Goal: Task Accomplishment & Management: Manage account settings

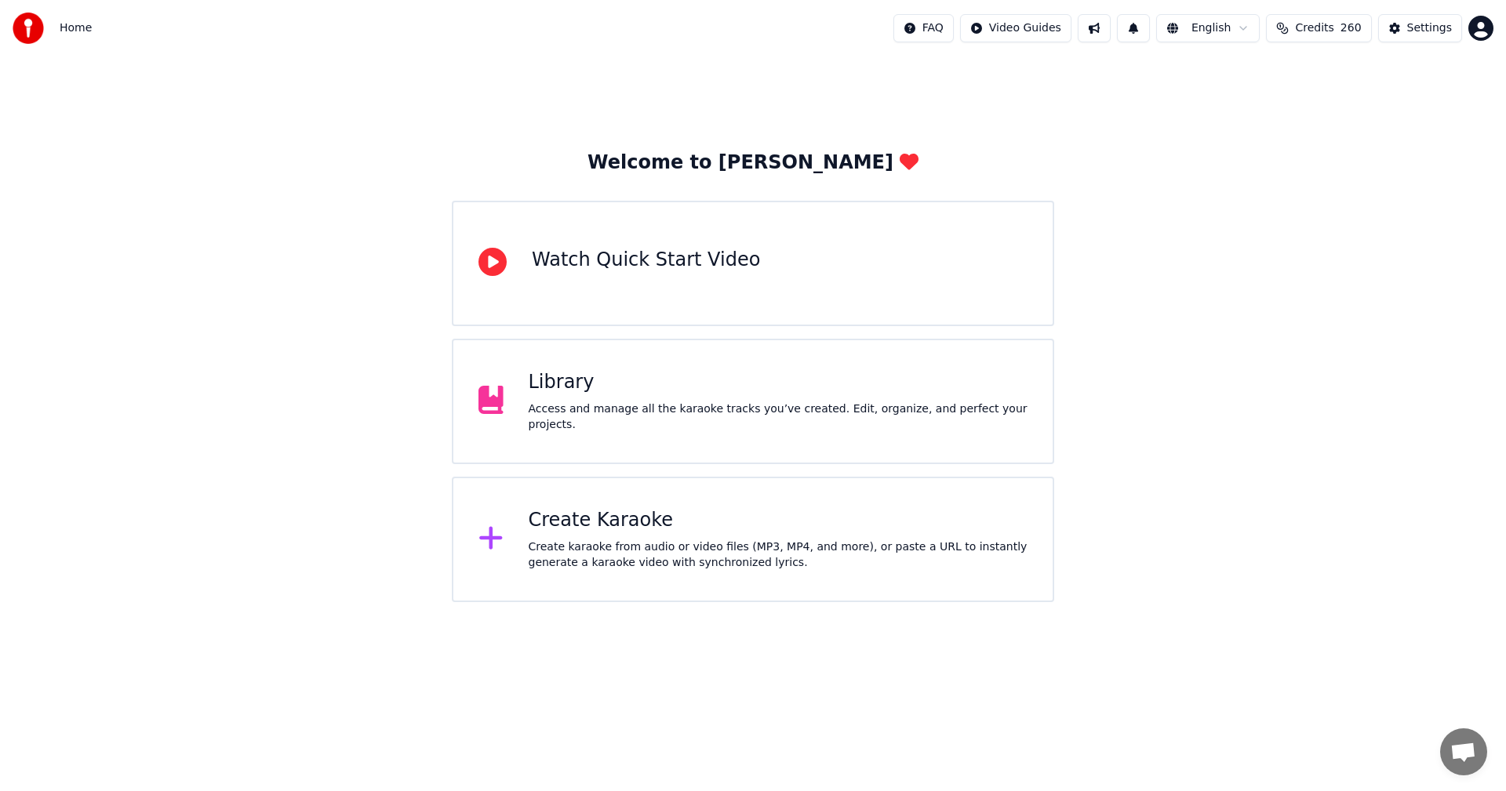
click at [1344, 31] on button "Credits 260" at bounding box center [1318, 28] width 105 height 28
click at [810, 415] on div "Access and manage all the karaoke tracks you’ve created. Edit, organize, and pe…" at bounding box center [779, 417] width 500 height 31
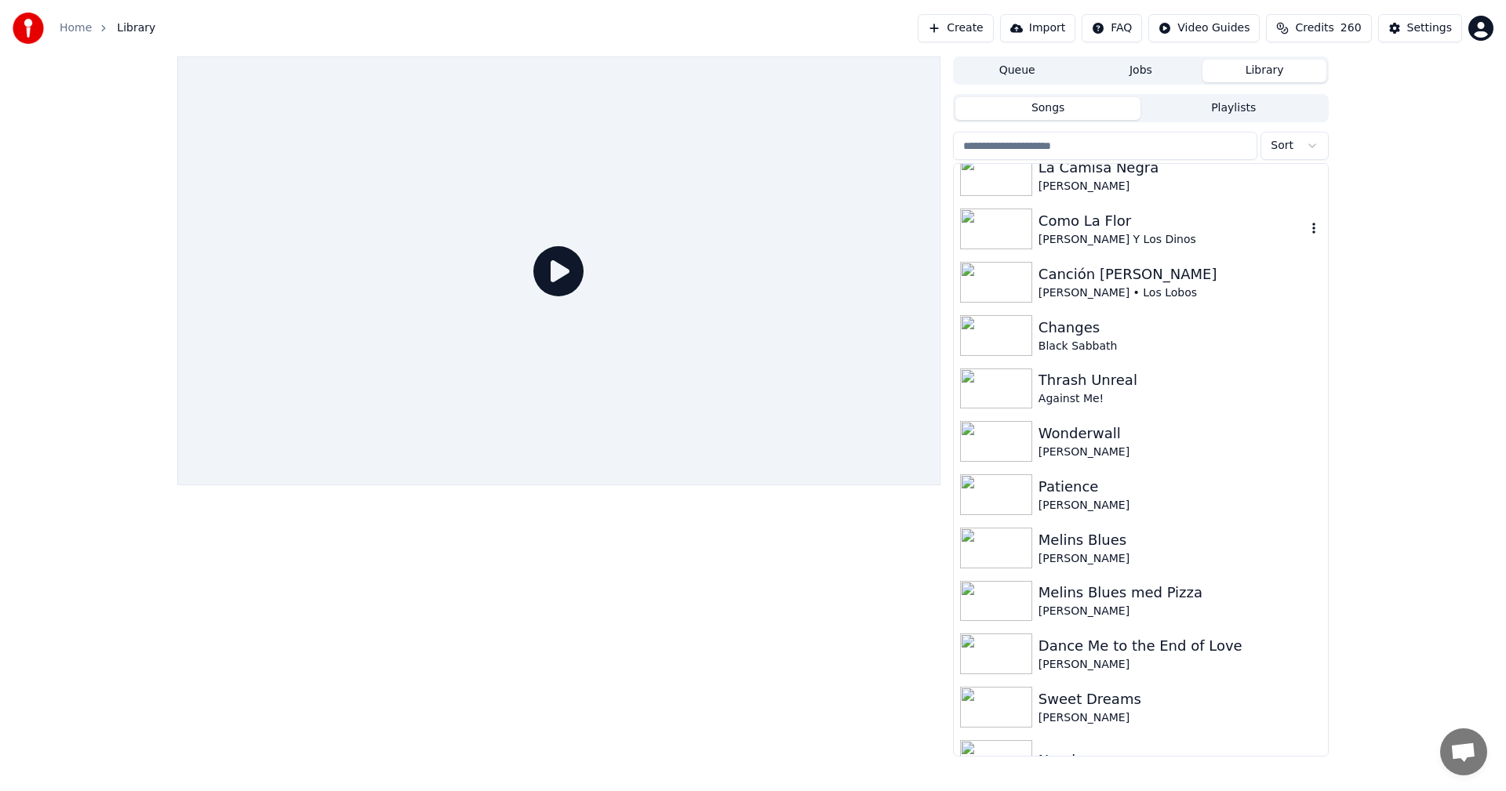
scroll to position [235, 0]
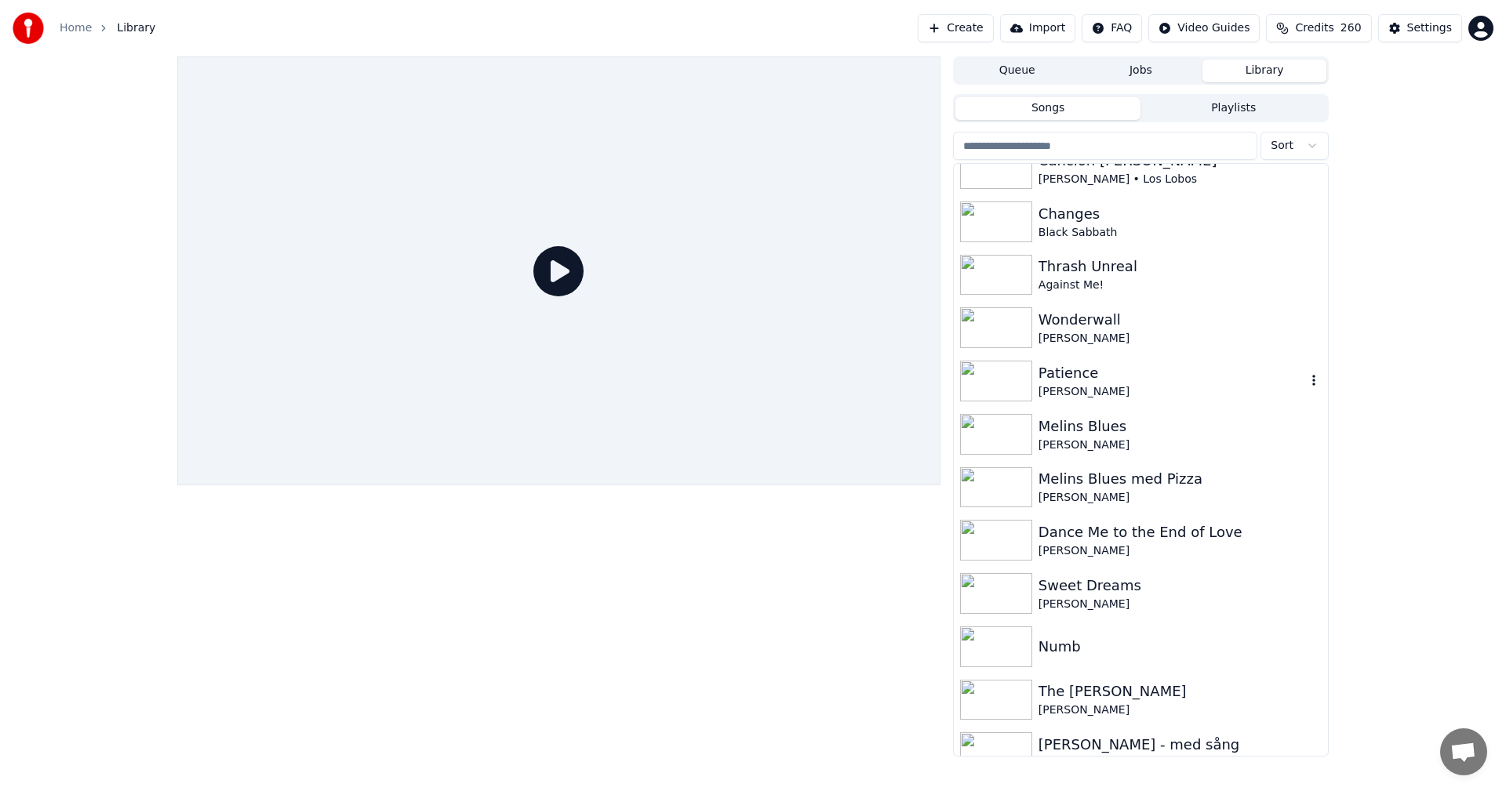
click at [1082, 380] on div "Patience" at bounding box center [1172, 373] width 267 height 22
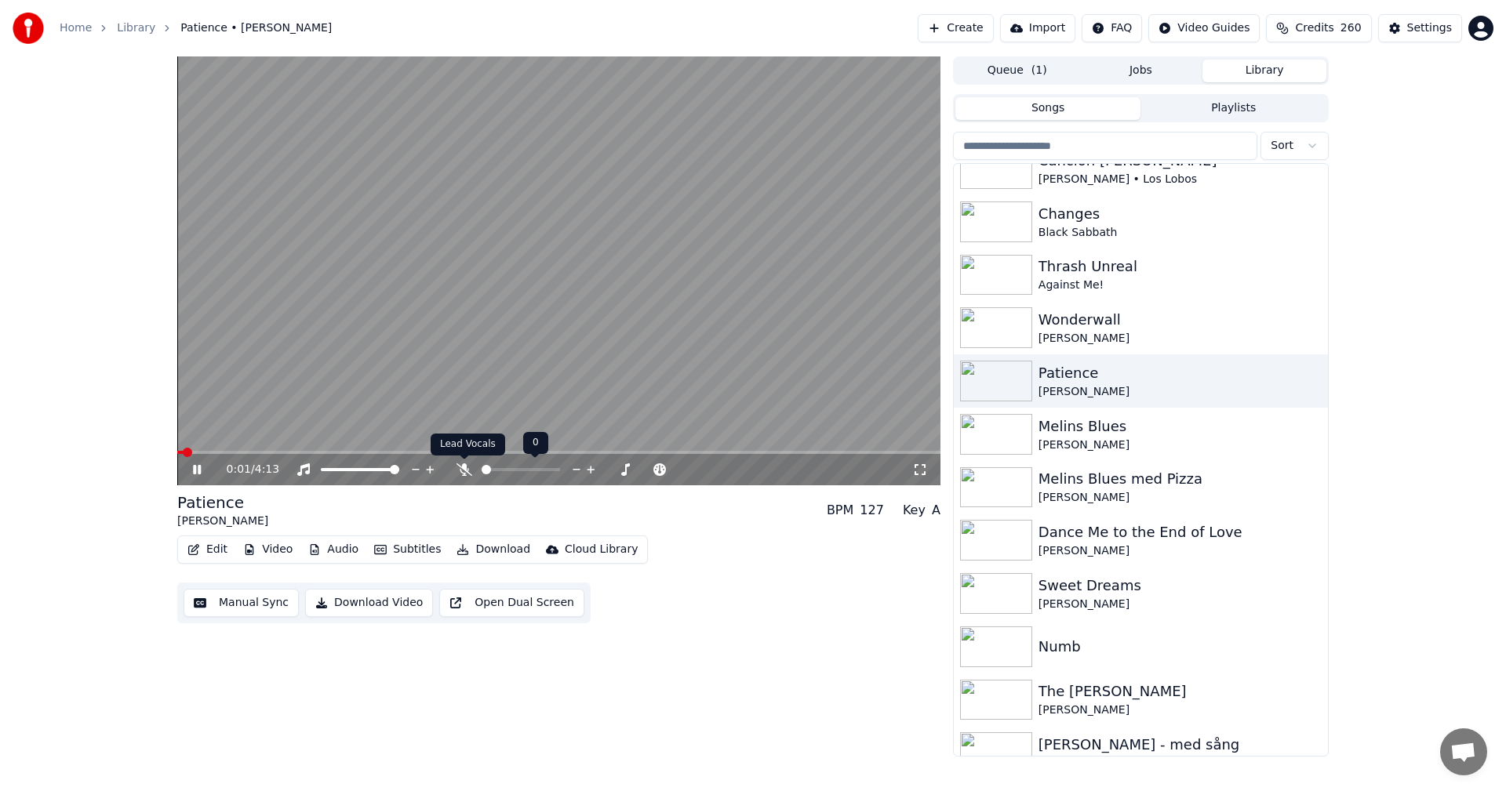
click at [465, 471] on icon at bounding box center [465, 470] width 16 height 13
click at [481, 542] on button "Download" at bounding box center [493, 550] width 86 height 22
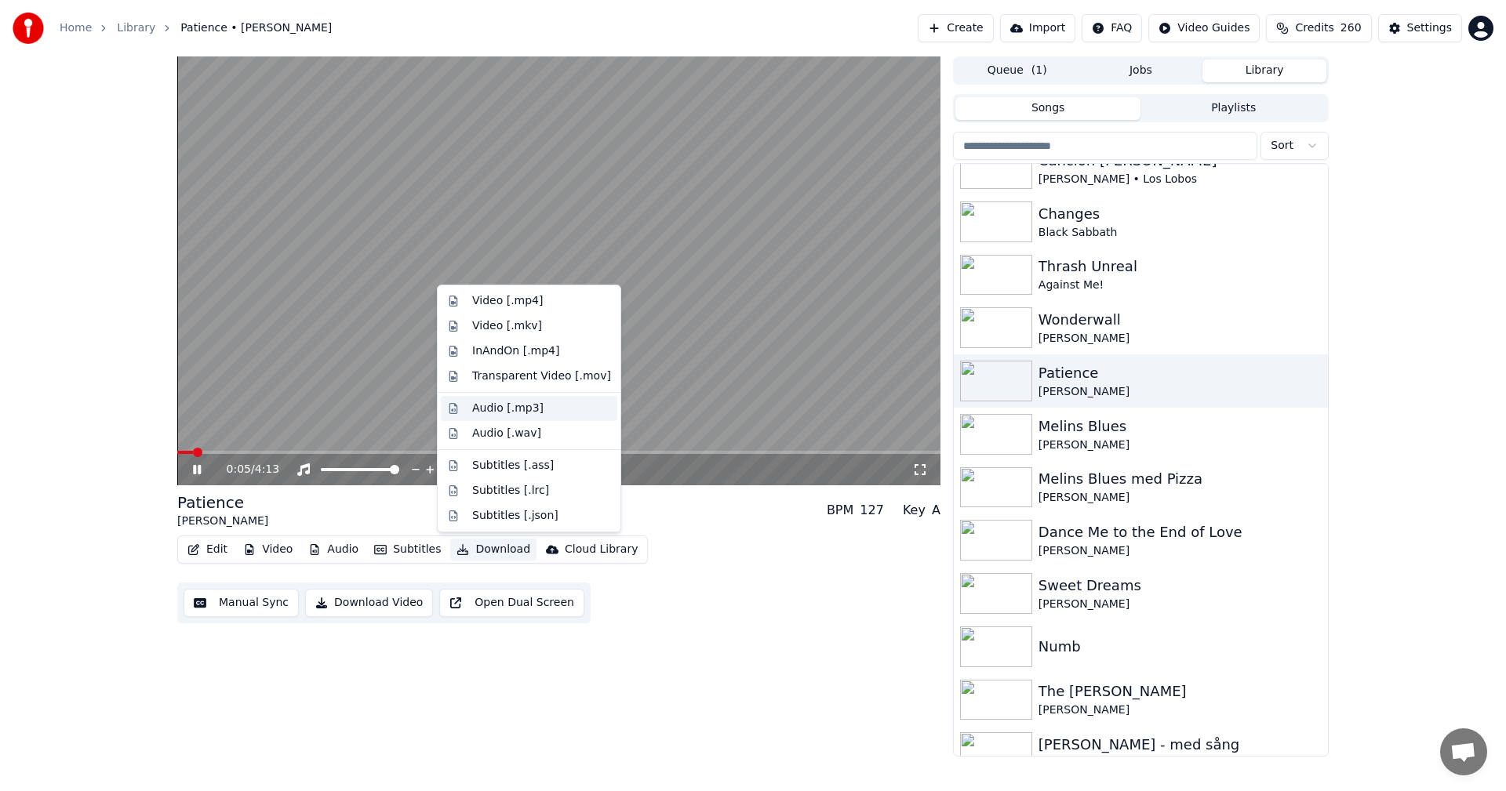
click at [529, 406] on div "Audio [.mp3]" at bounding box center [507, 409] width 71 height 16
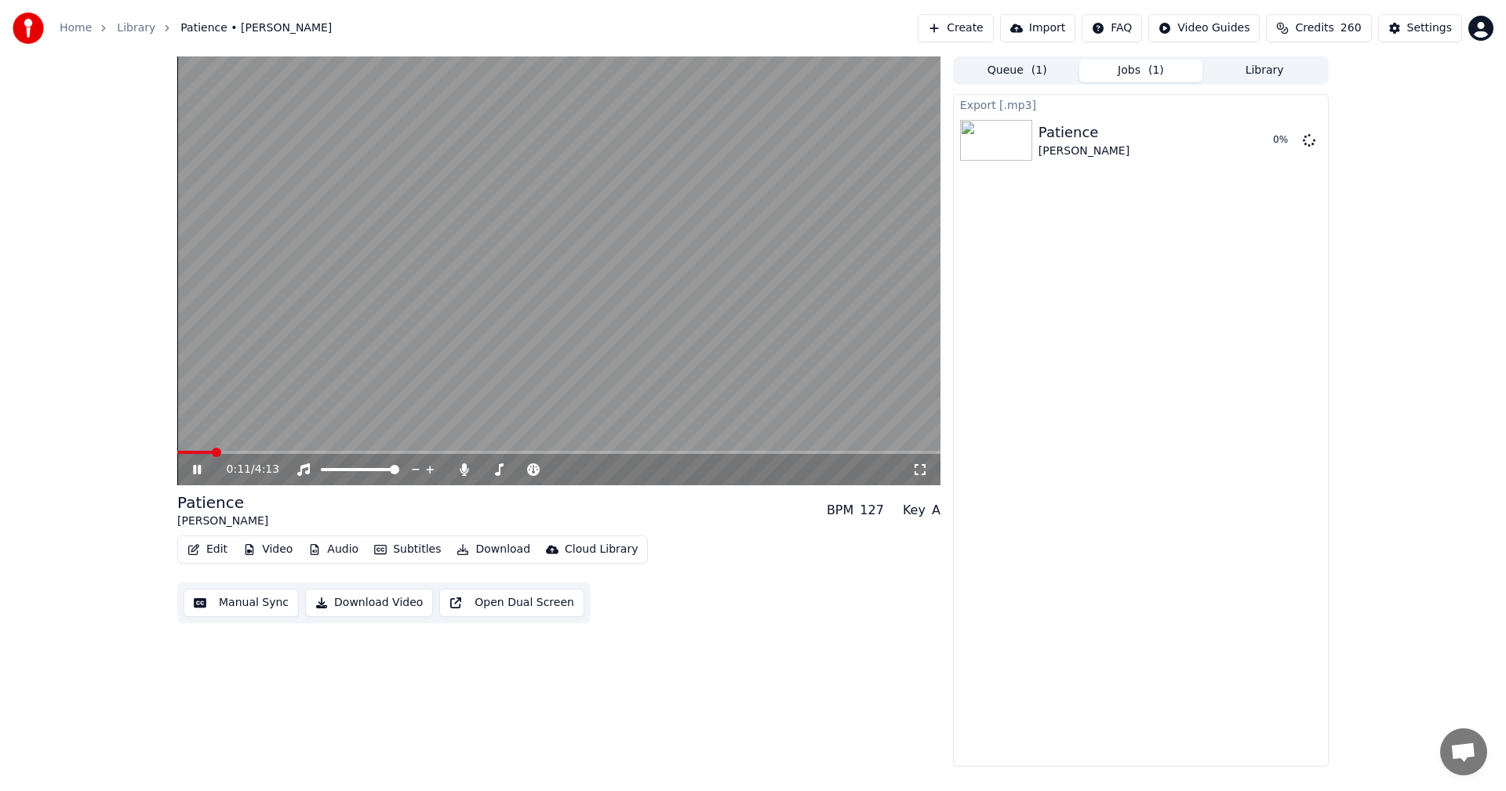
click at [1266, 66] on button "Library" at bounding box center [1264, 71] width 124 height 23
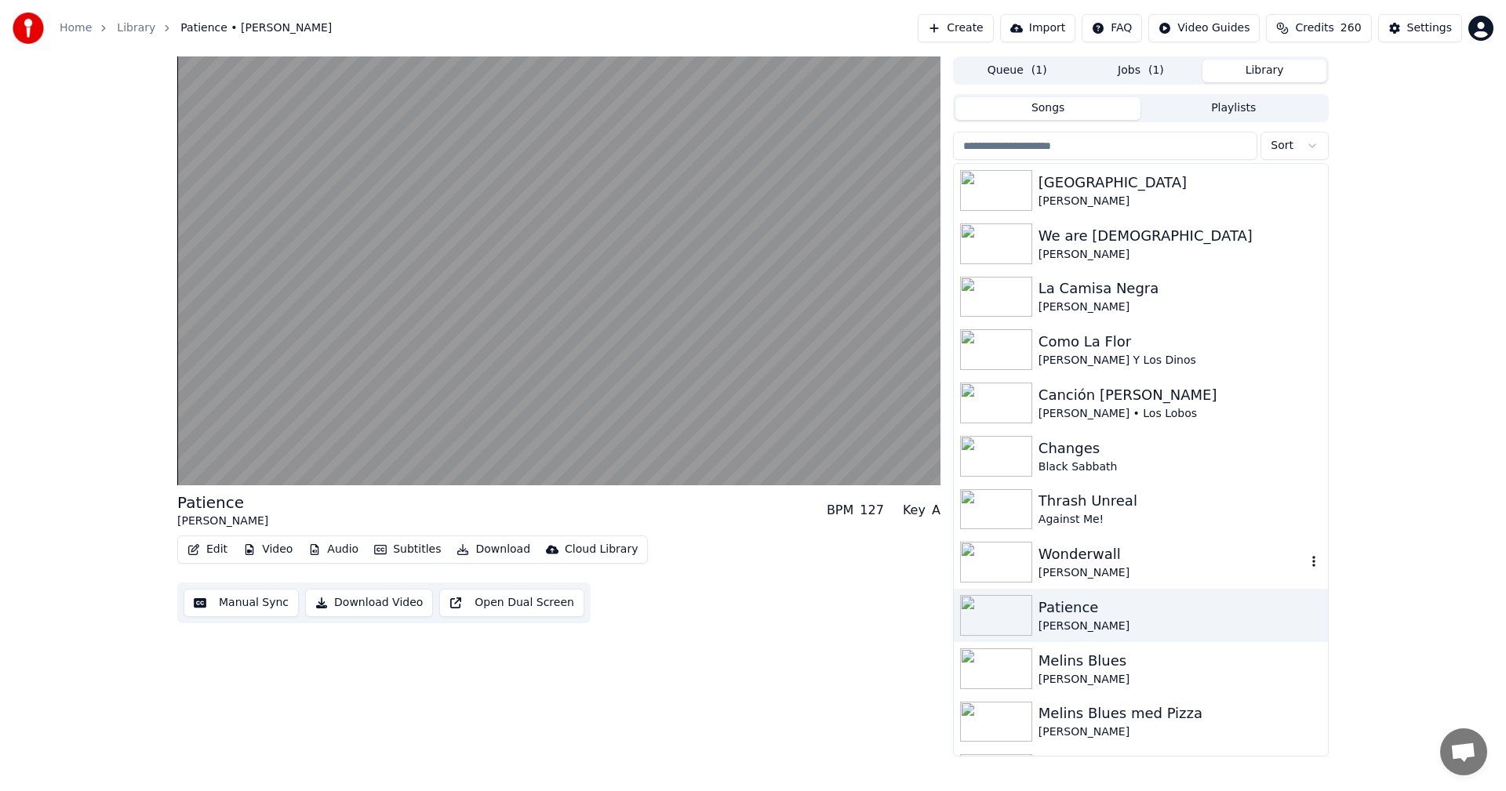
click at [1166, 560] on div "Wonderwall" at bounding box center [1172, 555] width 267 height 22
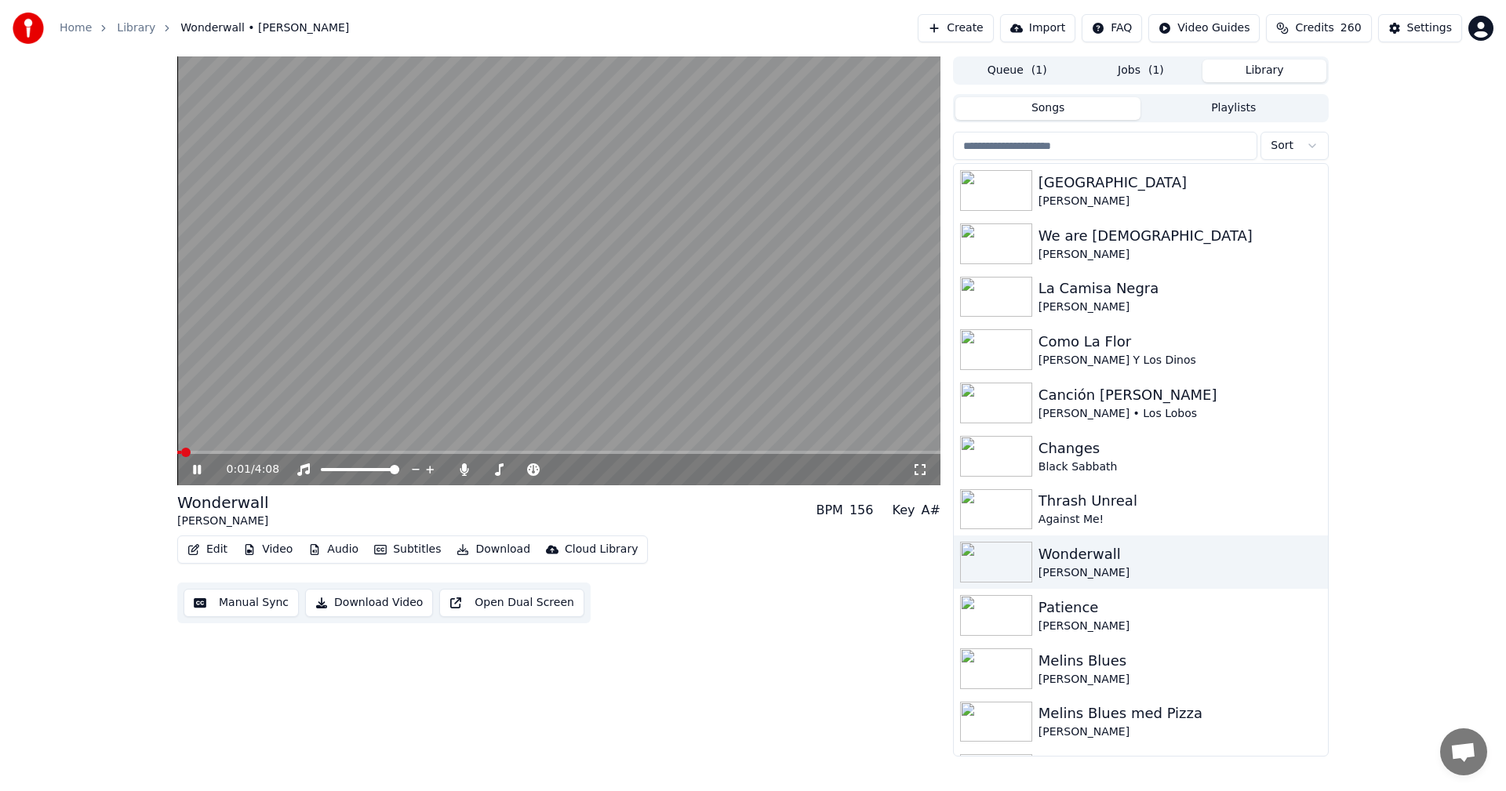
click at [491, 550] on button "Download" at bounding box center [493, 550] width 86 height 22
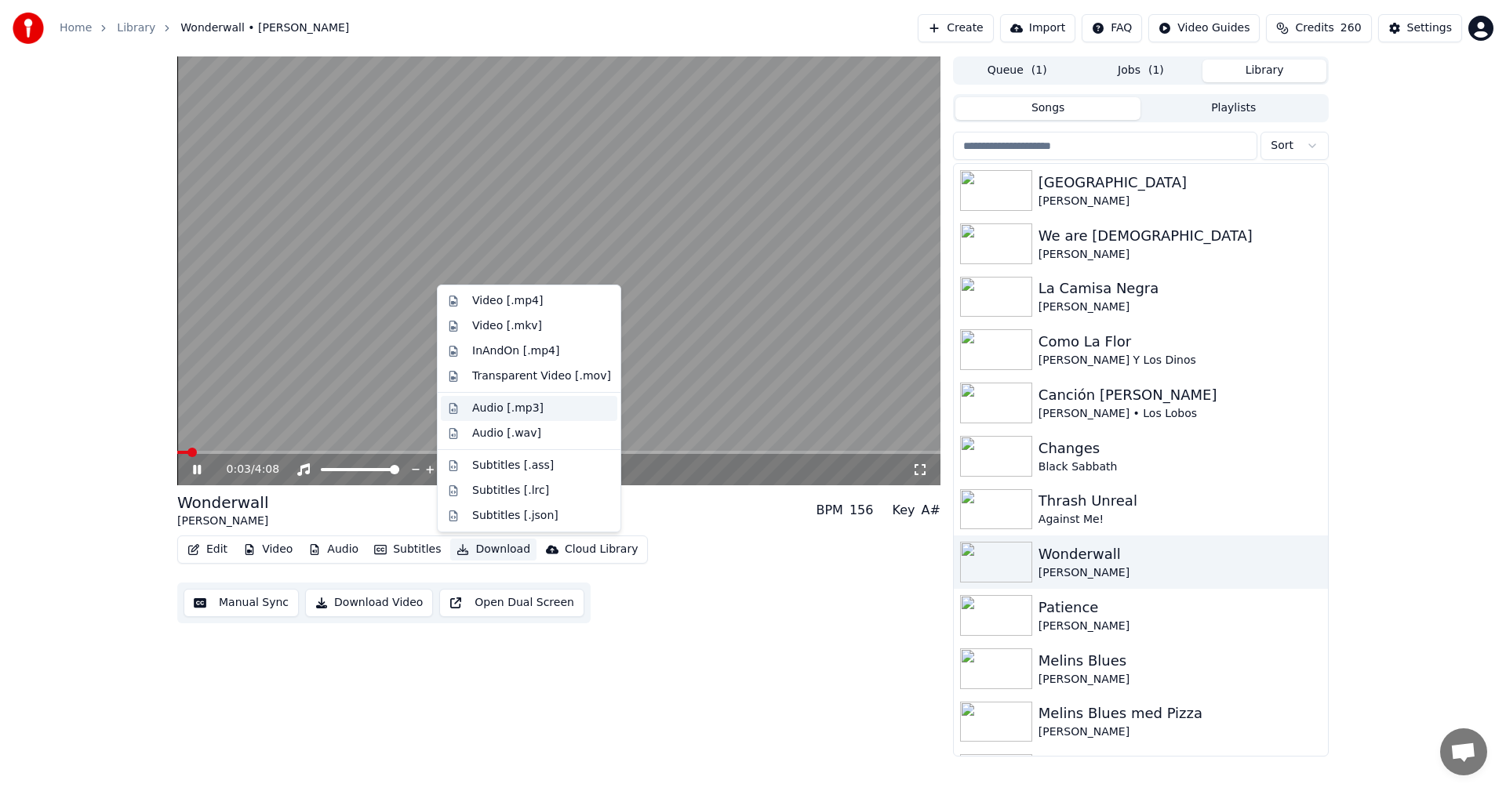
click at [556, 412] on div "Audio [.mp3]" at bounding box center [541, 409] width 139 height 16
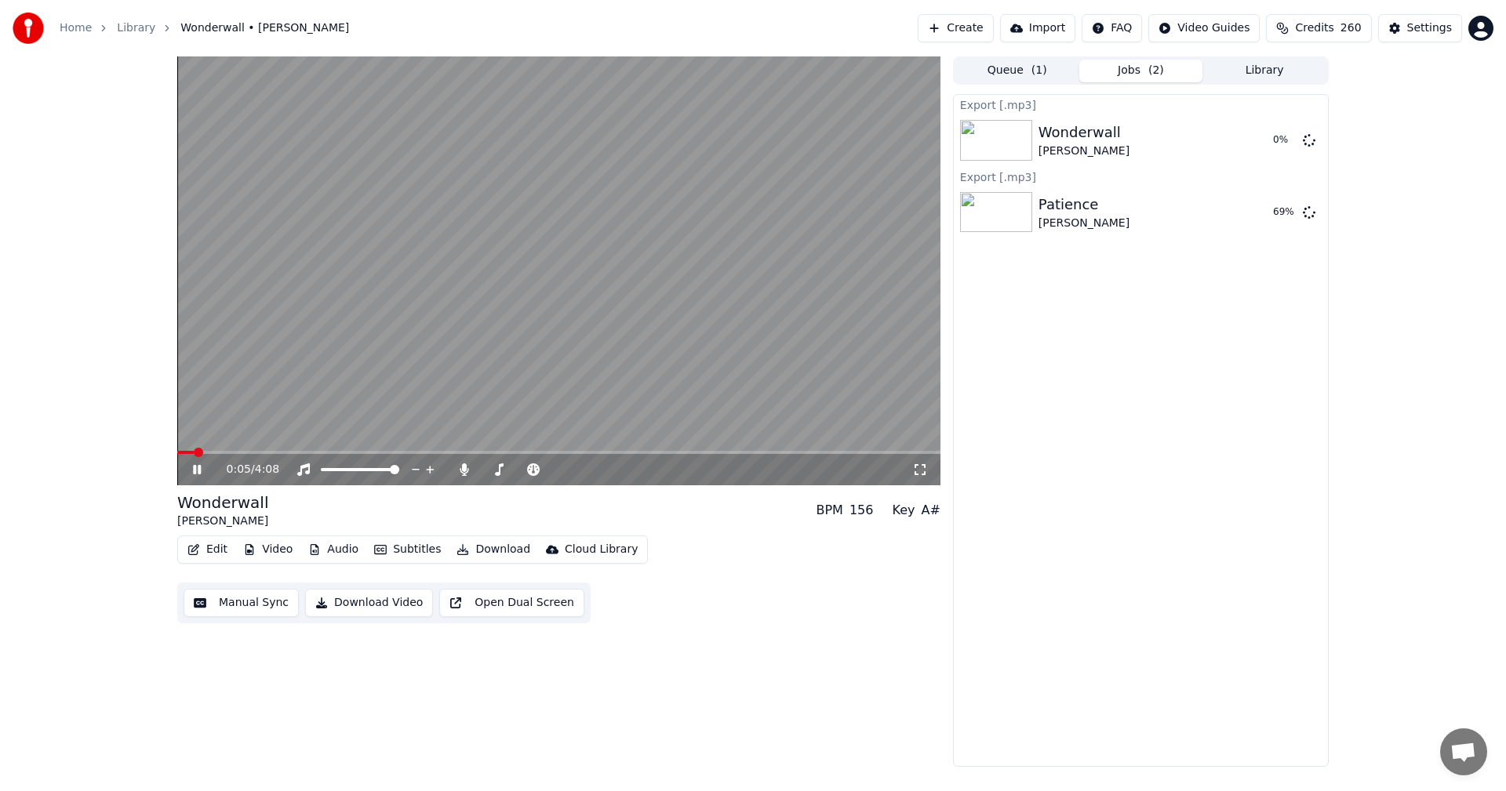
click at [1272, 72] on button "Library" at bounding box center [1264, 71] width 124 height 23
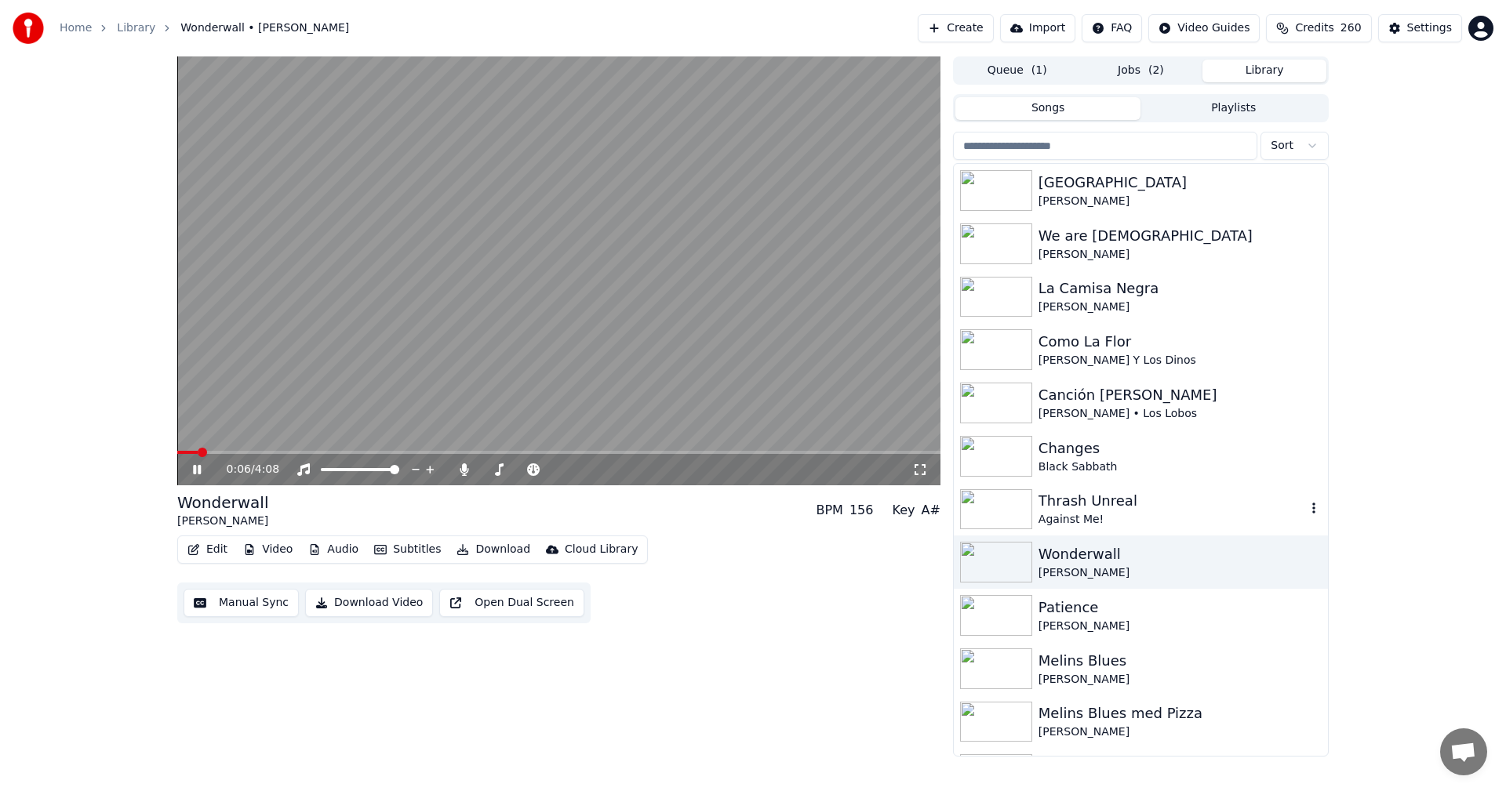
click at [1139, 498] on div "Thrash Unreal" at bounding box center [1172, 501] width 267 height 22
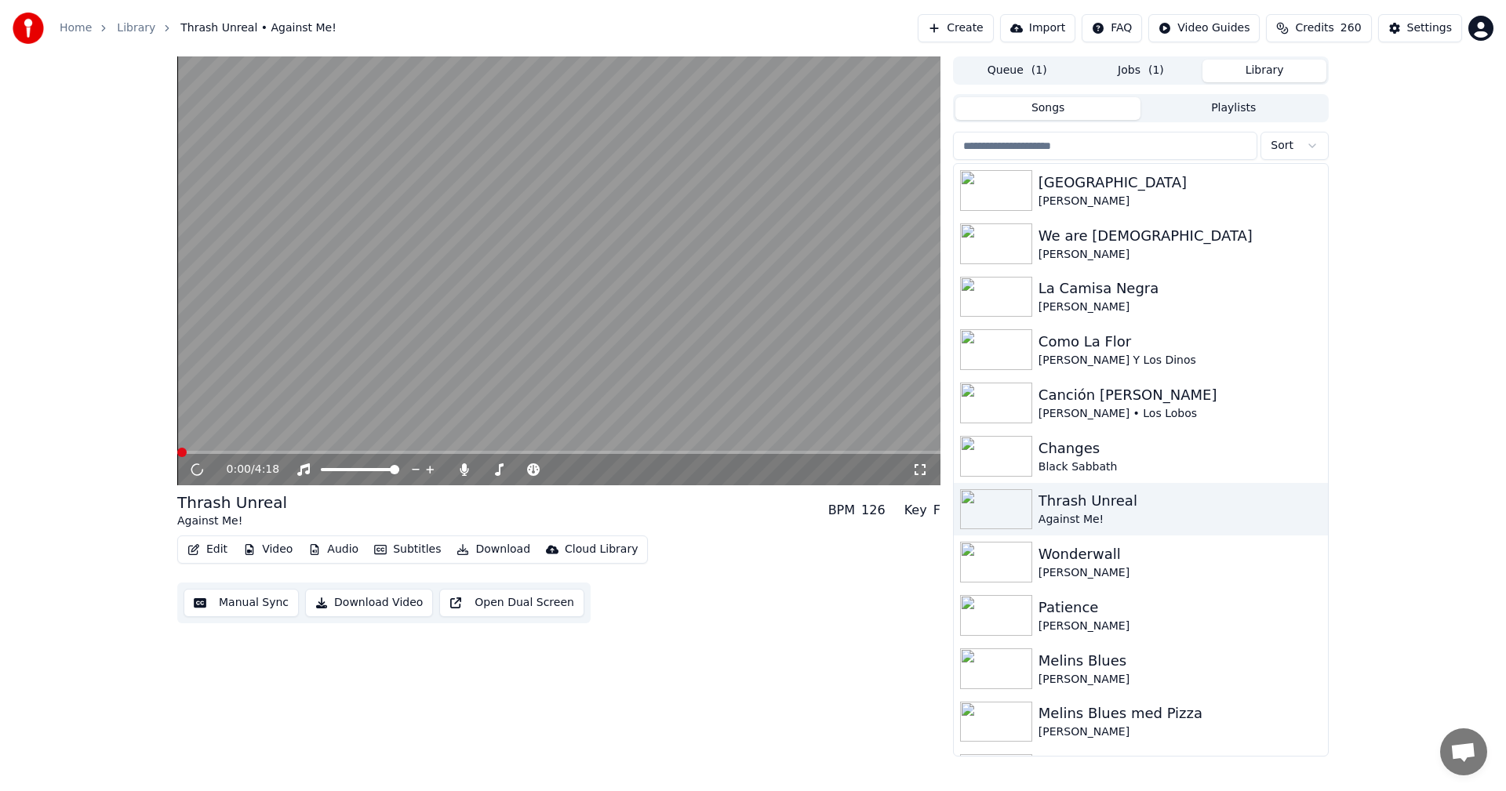
click at [507, 548] on button "Download" at bounding box center [493, 550] width 86 height 22
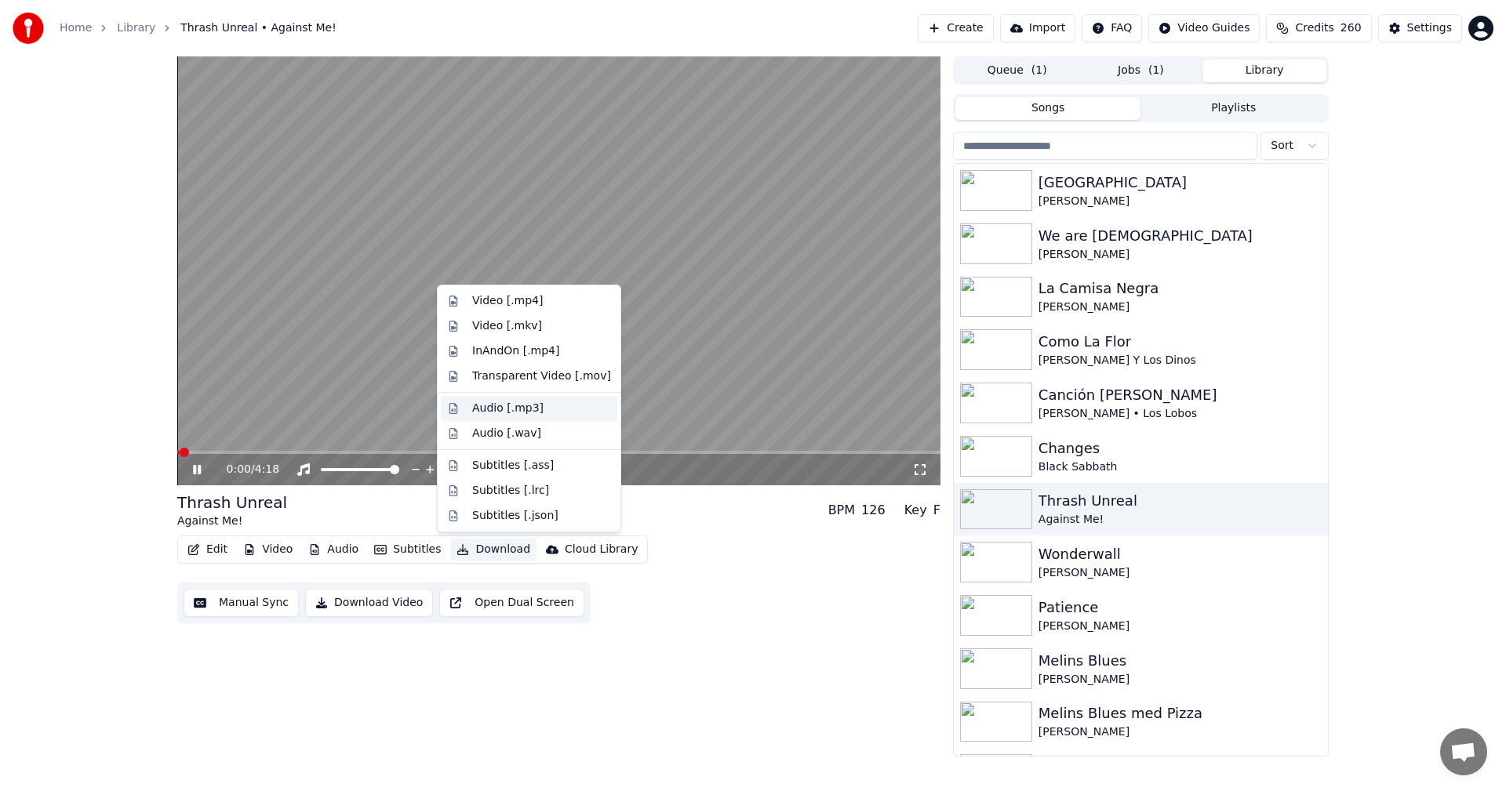
click at [560, 413] on div "Audio [.mp3]" at bounding box center [541, 409] width 139 height 16
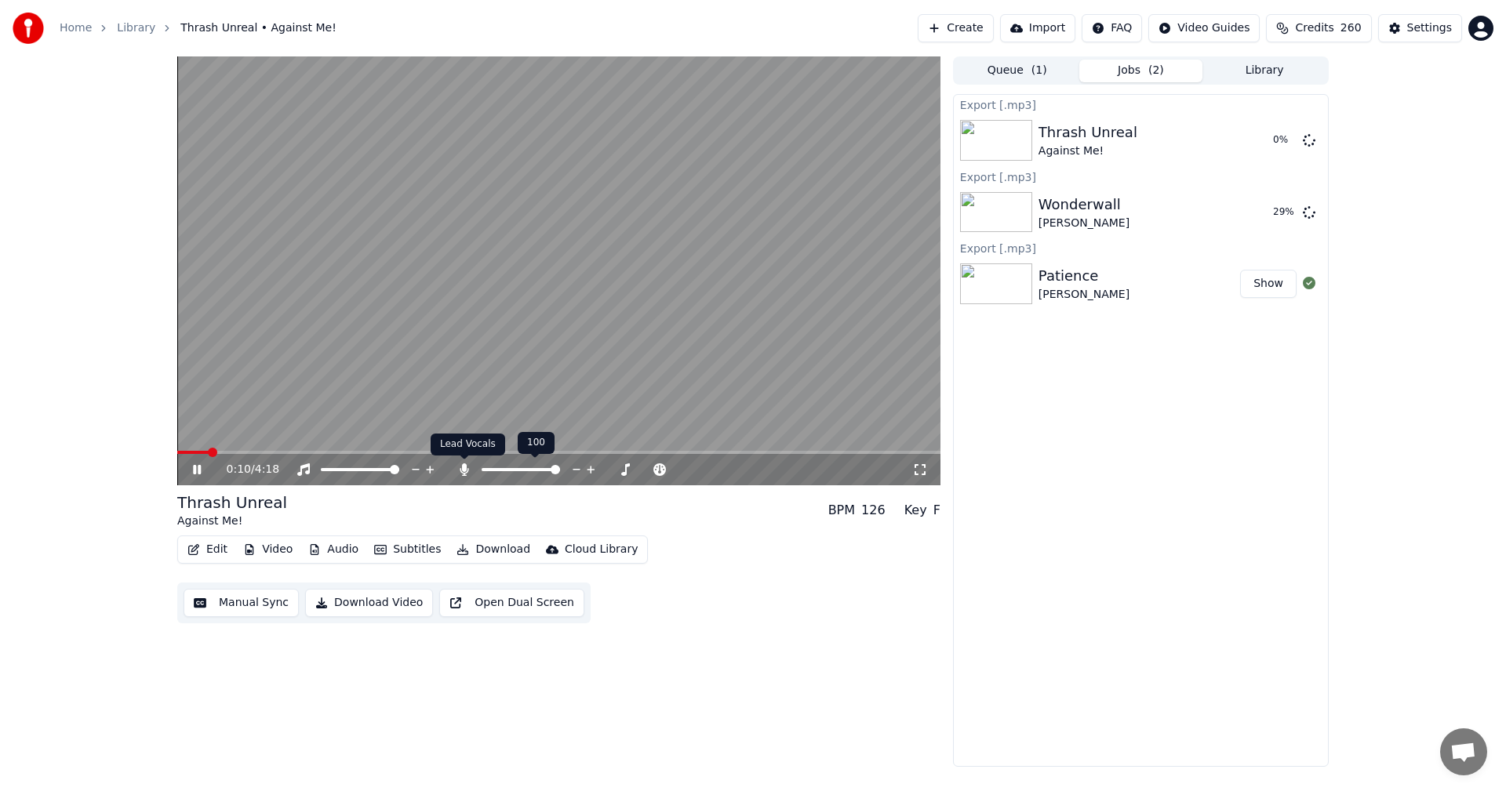
click at [462, 467] on icon at bounding box center [464, 470] width 9 height 13
click at [1246, 67] on button "Library" at bounding box center [1264, 71] width 124 height 23
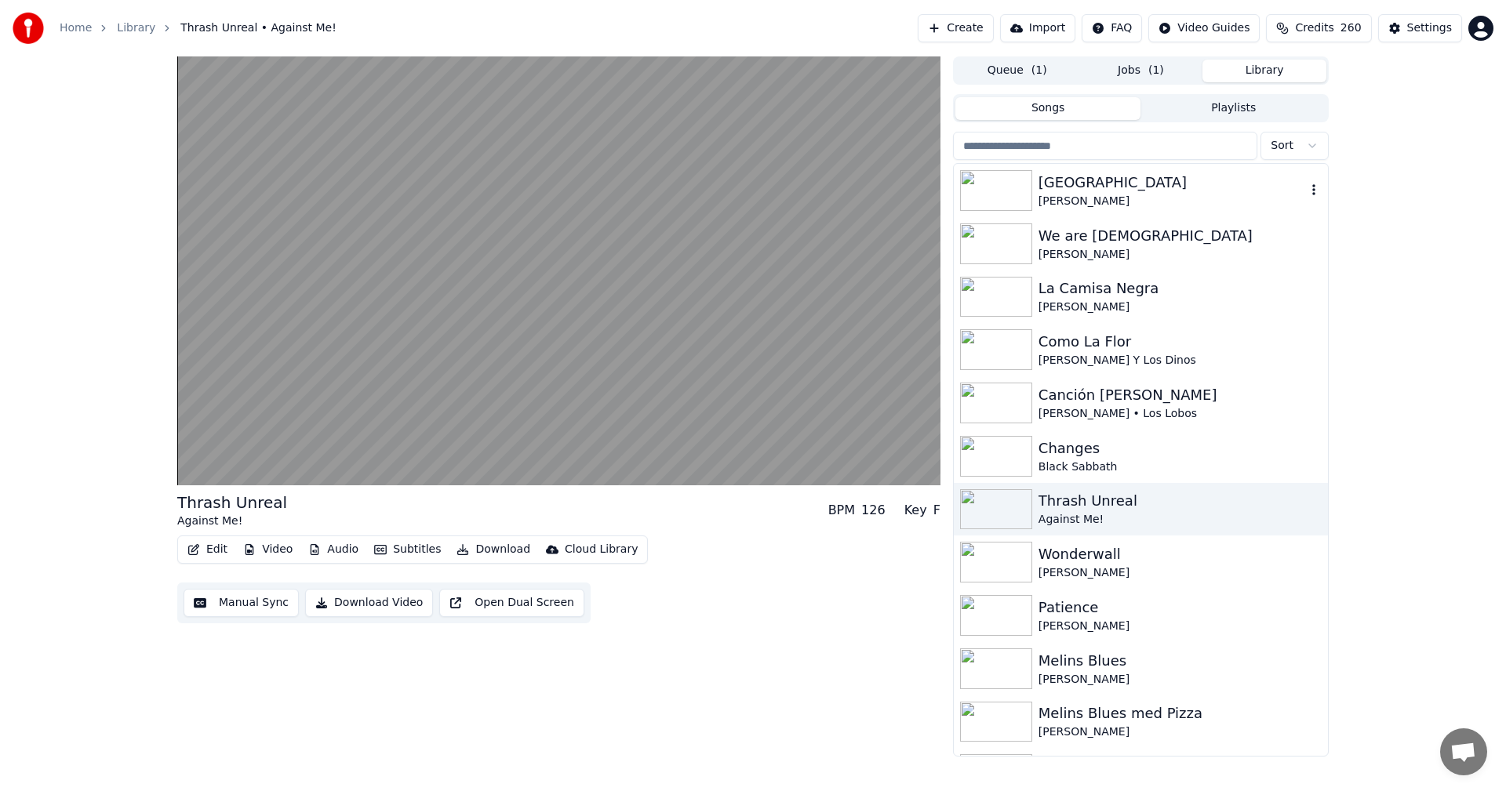
drag, startPoint x: 1131, startPoint y: 191, endPoint x: 1123, endPoint y: 184, distance: 10.0
click at [1123, 184] on div "[GEOGRAPHIC_DATA]" at bounding box center [1172, 183] width 267 height 22
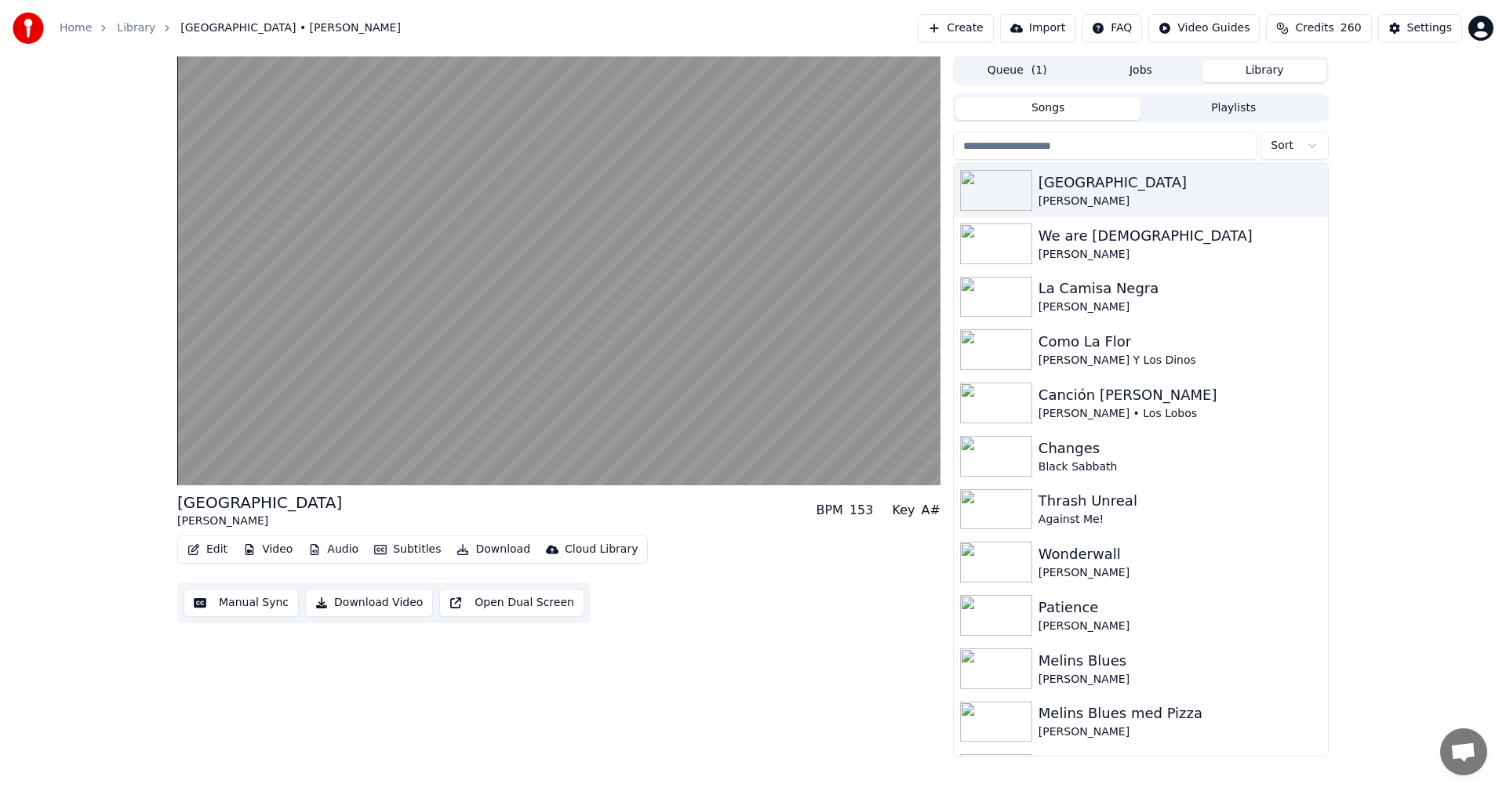
click at [1112, 77] on button "Jobs" at bounding box center [1141, 71] width 124 height 23
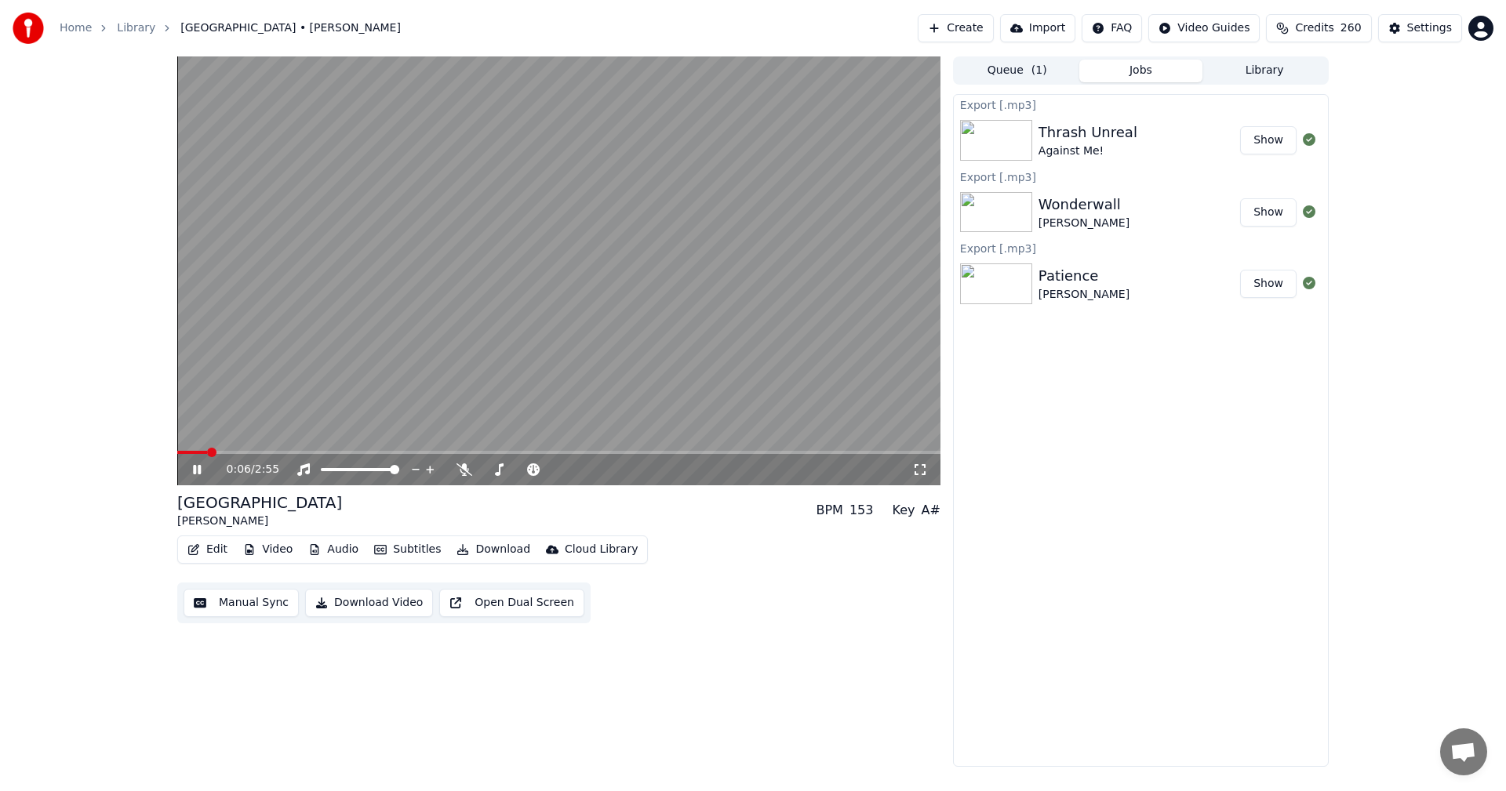
click at [198, 471] on icon at bounding box center [208, 470] width 37 height 13
click at [1279, 72] on button "Library" at bounding box center [1264, 71] width 124 height 23
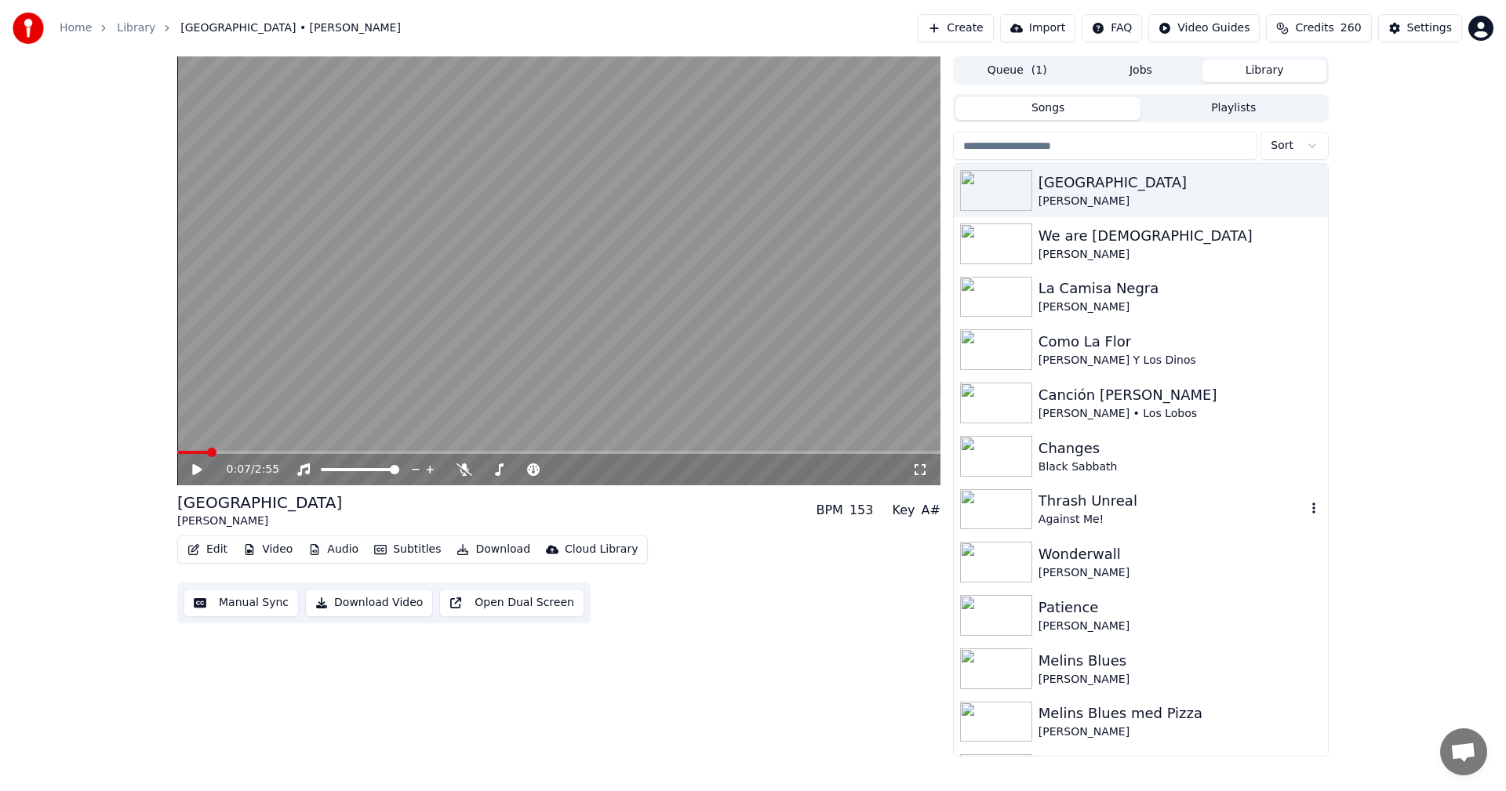
click at [1093, 519] on div "Against Me!" at bounding box center [1172, 520] width 267 height 16
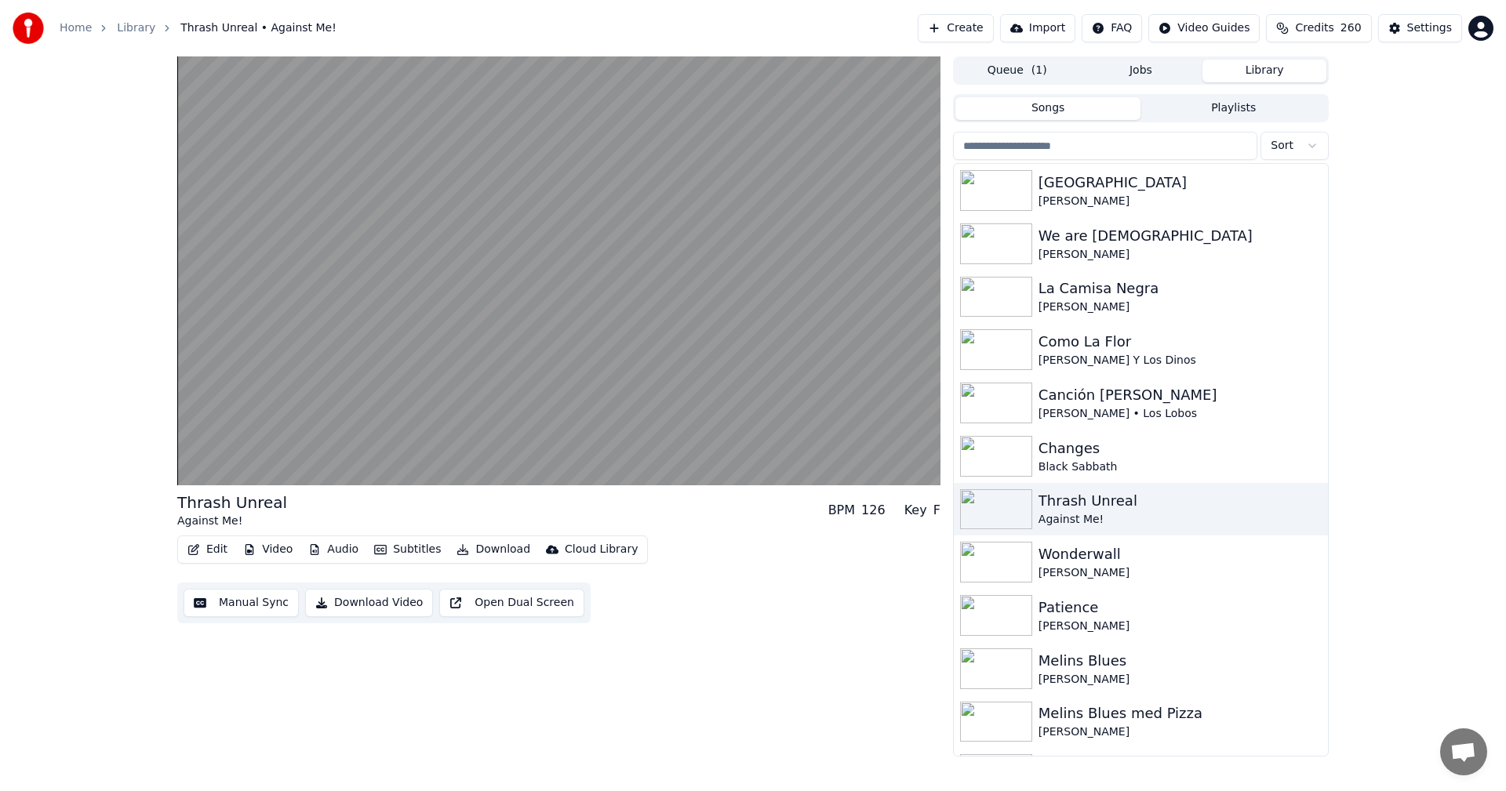
click at [216, 562] on div "Edit Video Audio Subtitles Download Cloud Library" at bounding box center [412, 550] width 471 height 28
click at [217, 549] on button "Edit" at bounding box center [207, 550] width 53 height 22
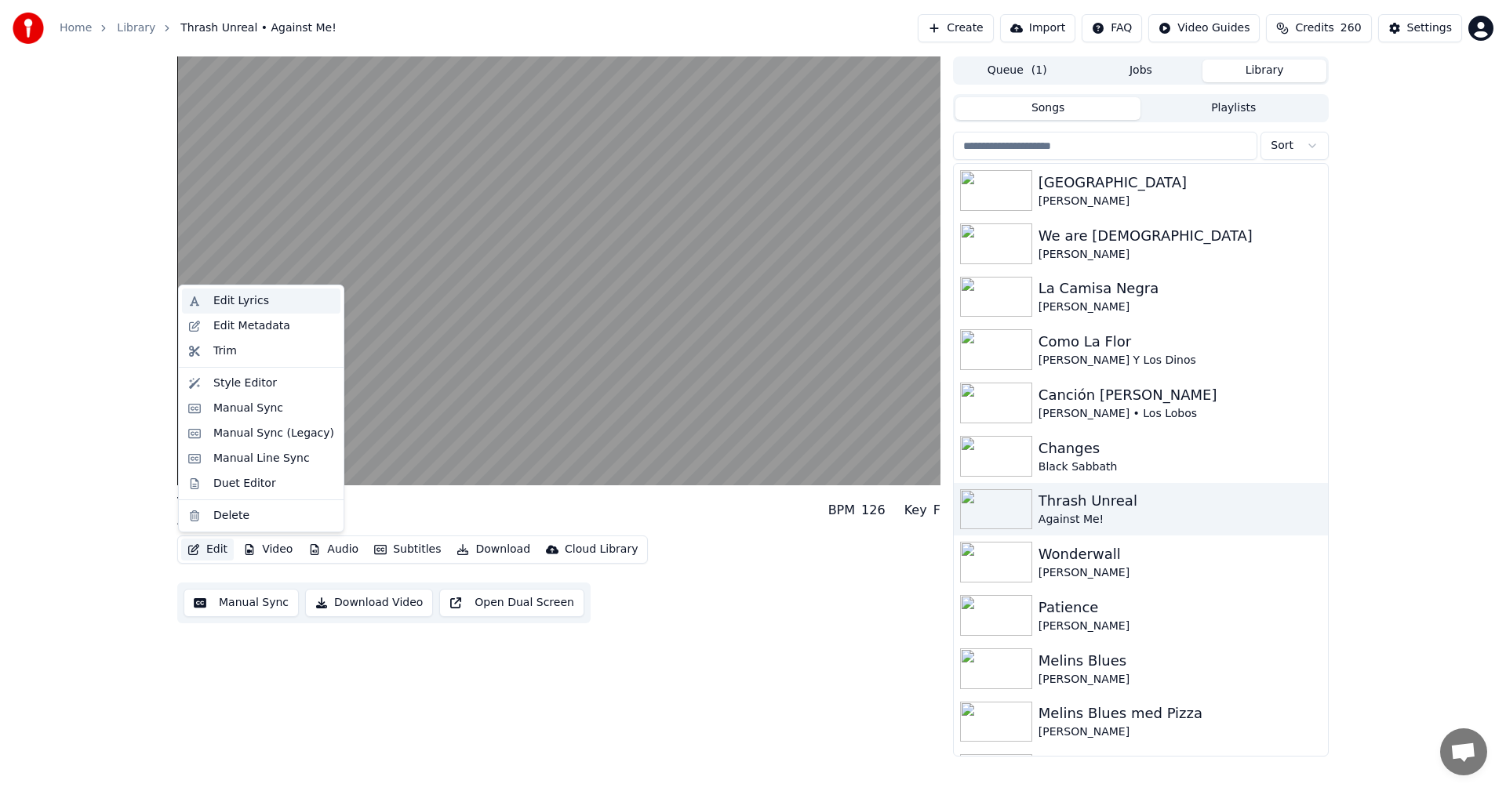
click at [285, 305] on div "Edit Lyrics" at bounding box center [273, 301] width 121 height 16
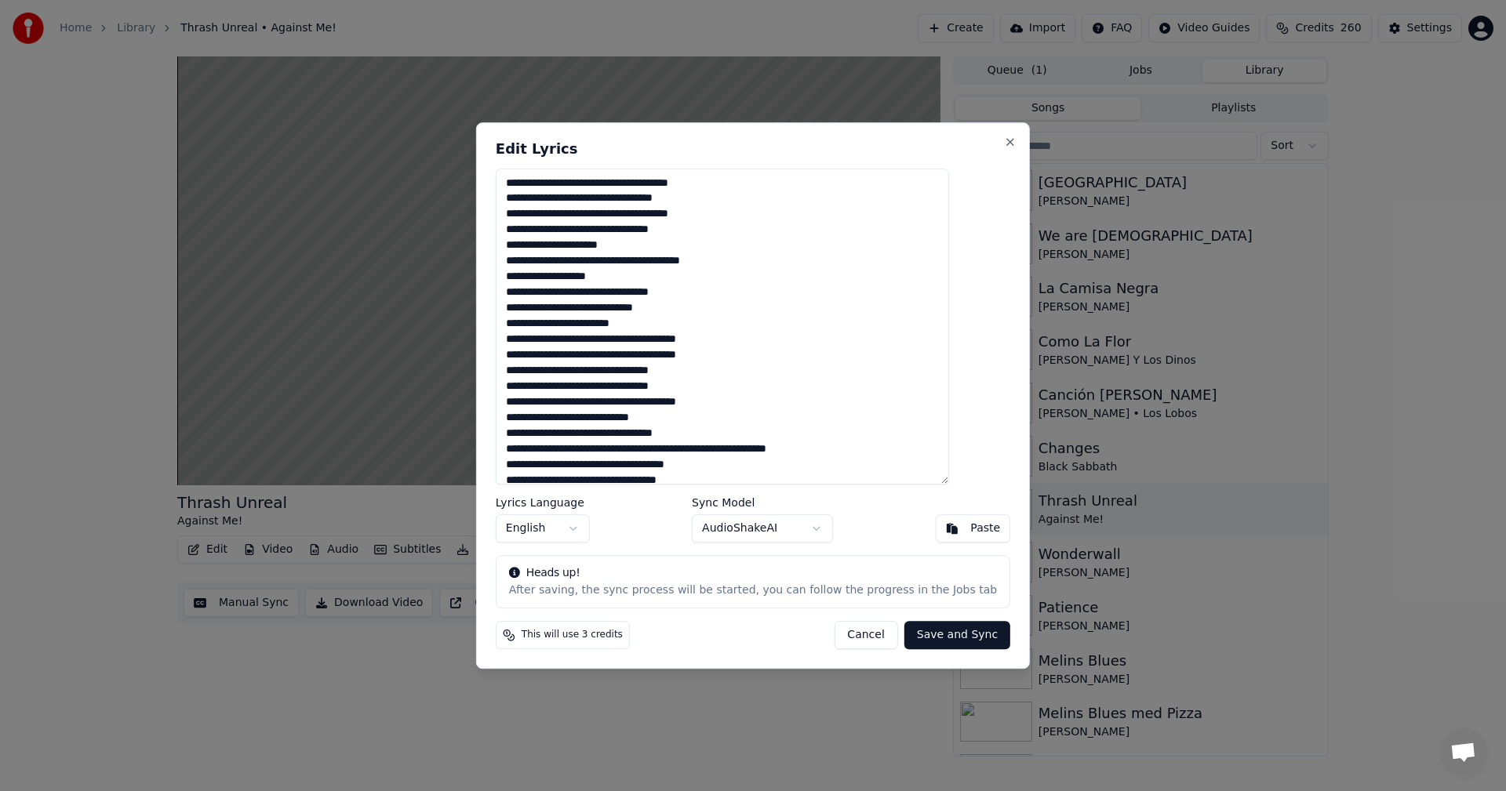
click at [752, 352] on textarea at bounding box center [722, 327] width 453 height 317
click at [843, 628] on button "Cancel" at bounding box center [866, 635] width 64 height 28
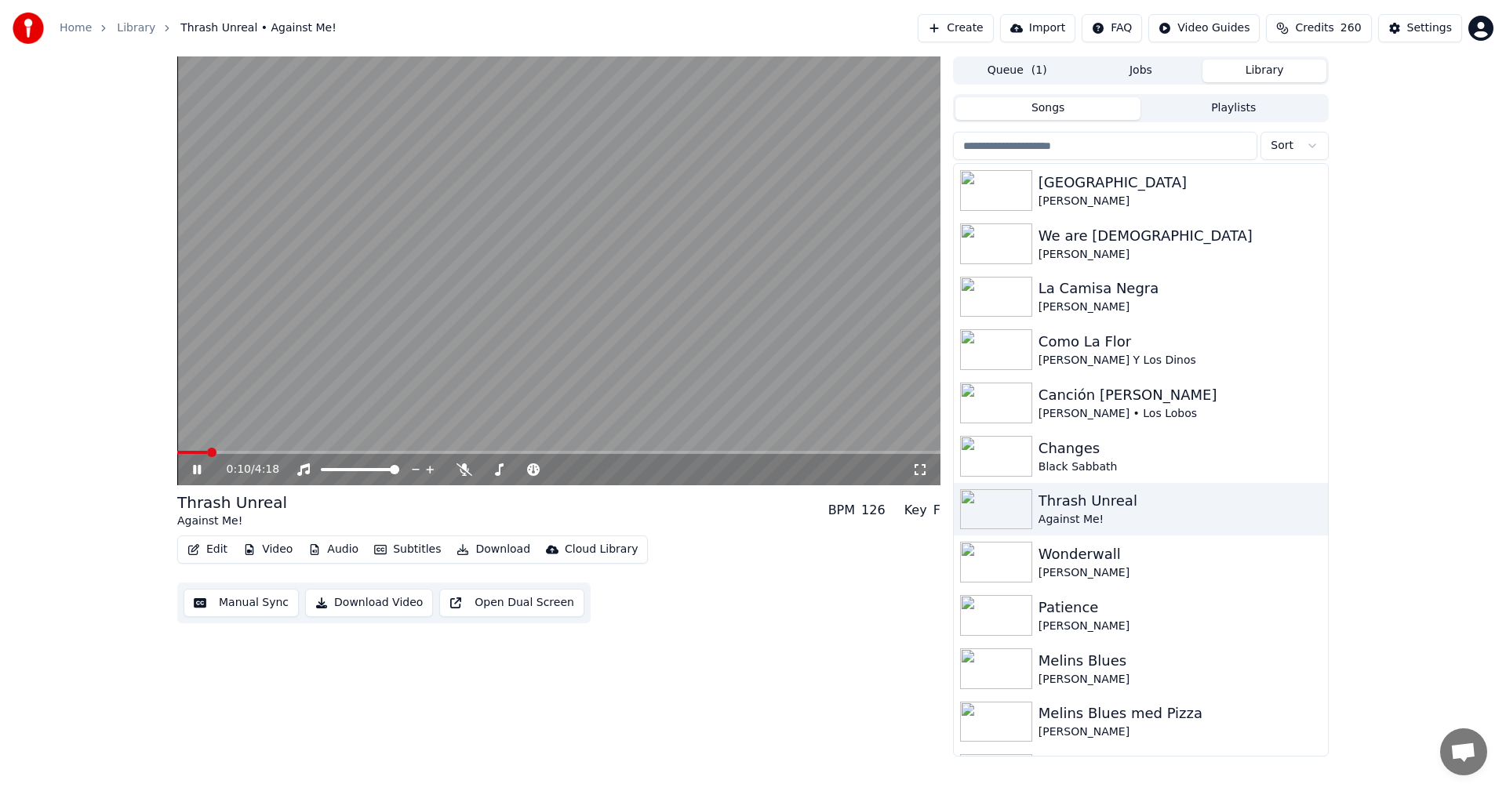
click at [202, 467] on icon at bounding box center [208, 470] width 37 height 13
click at [210, 542] on button "Edit" at bounding box center [207, 550] width 53 height 22
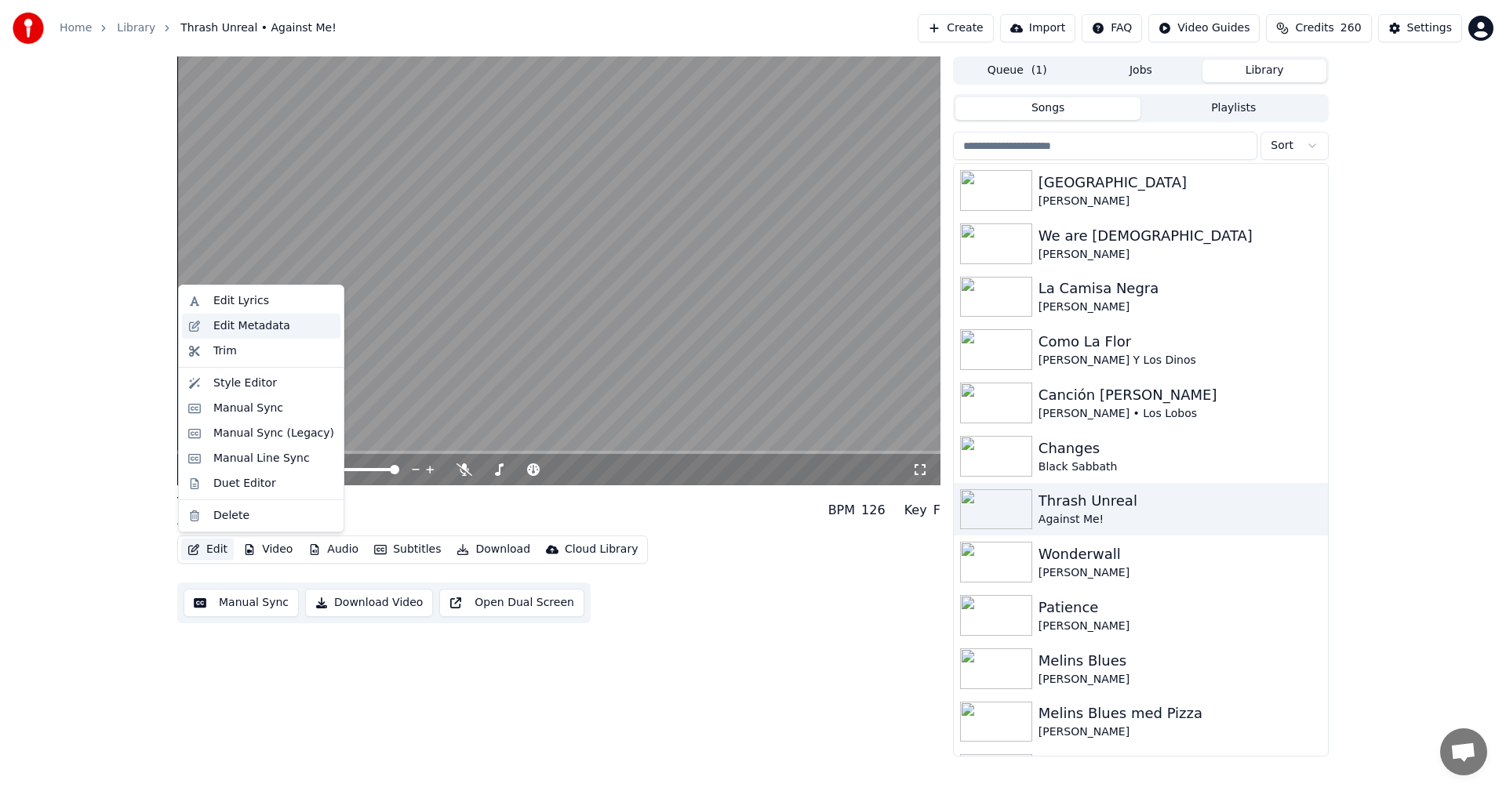
click at [281, 326] on div "Edit Metadata" at bounding box center [251, 326] width 77 height 16
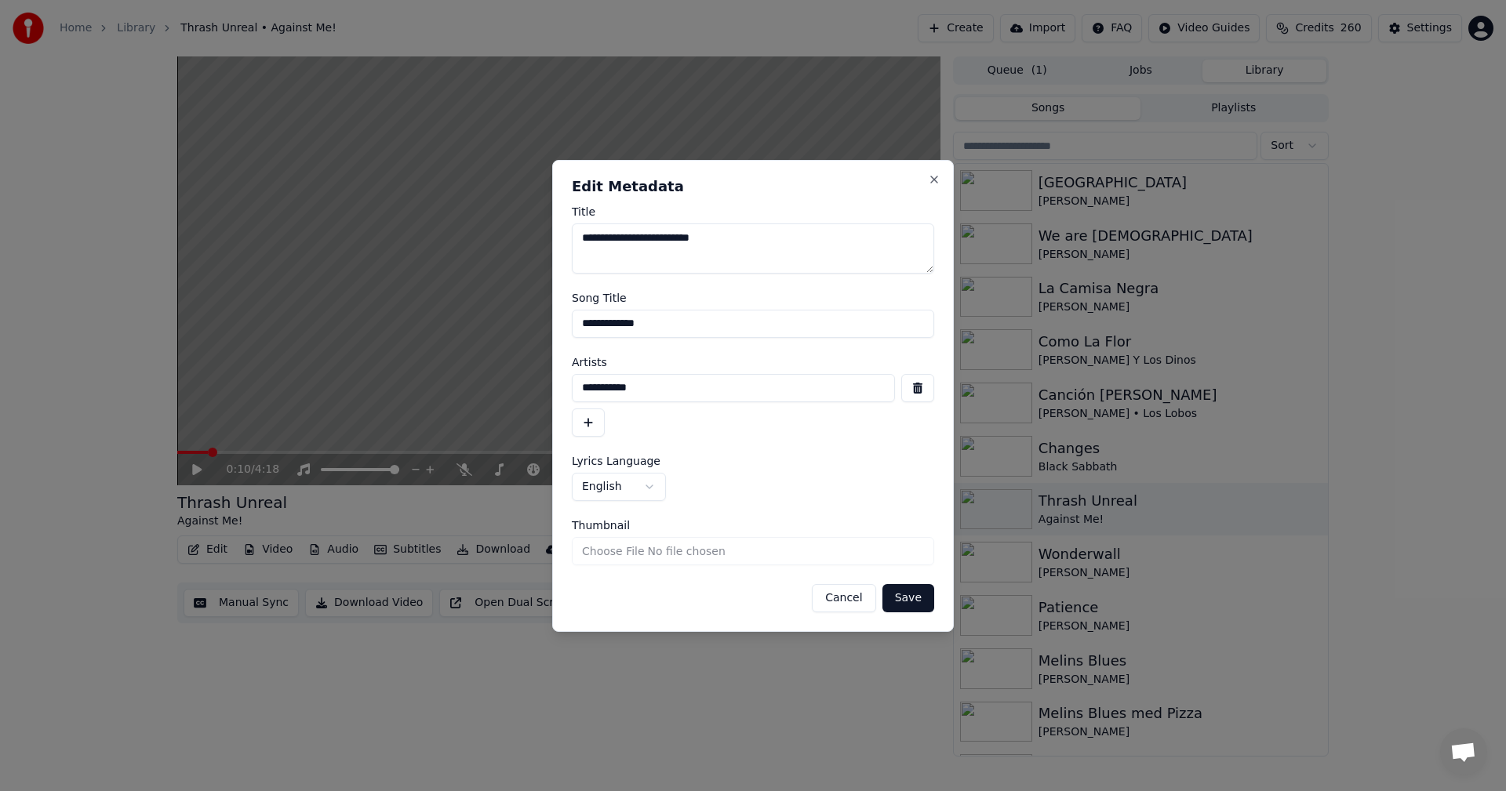
drag, startPoint x: 693, startPoint y: 326, endPoint x: 272, endPoint y: 372, distance: 422.9
click at [272, 372] on body "**********" at bounding box center [753, 395] width 1506 height 791
paste input "**********"
type input "**********"
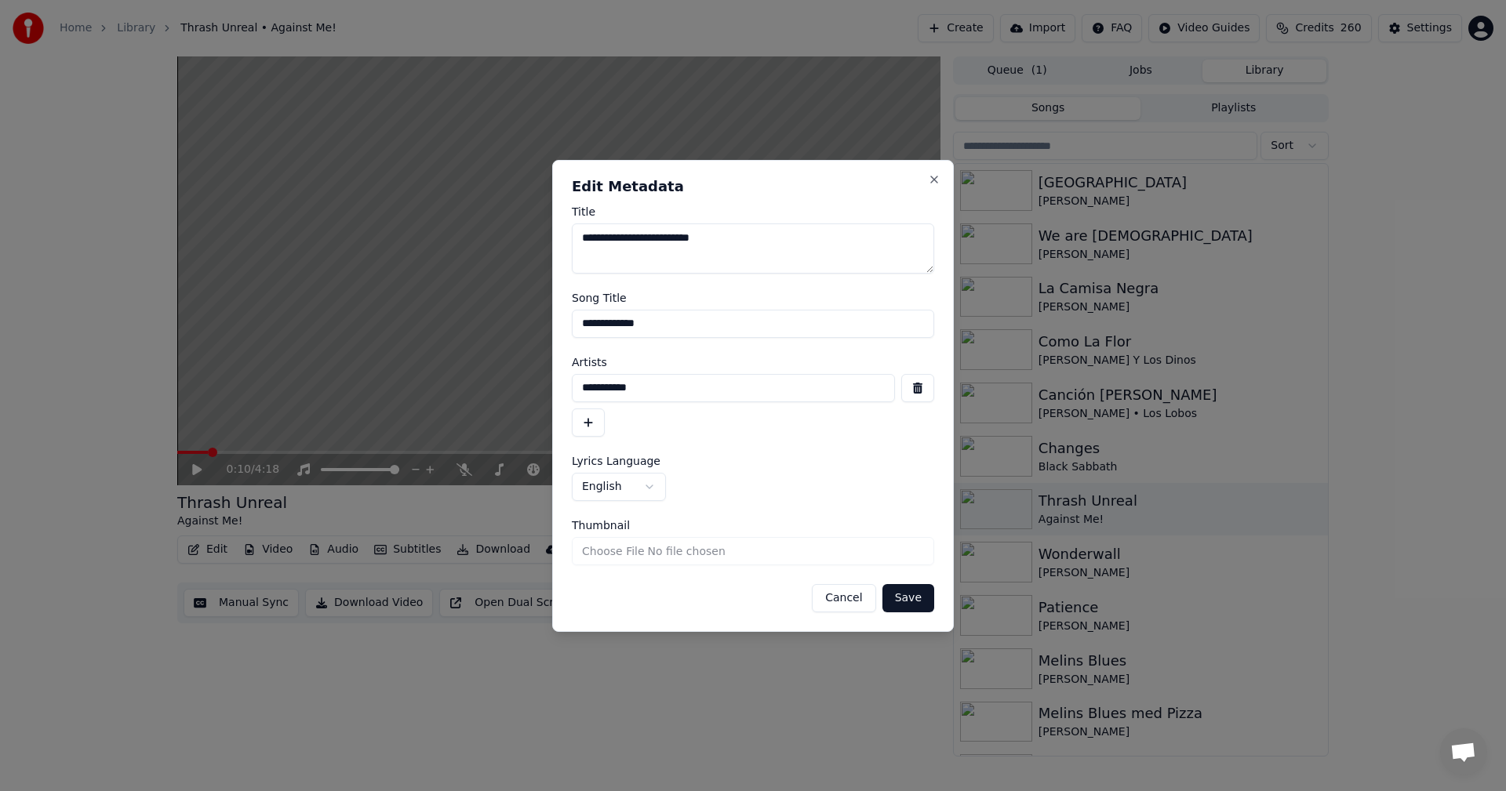
scroll to position [0, 0]
drag, startPoint x: 666, startPoint y: 382, endPoint x: 300, endPoint y: 401, distance: 366.0
click at [300, 401] on body "**********" at bounding box center [753, 395] width 1506 height 791
